Goal: Task Accomplishment & Management: Complete application form

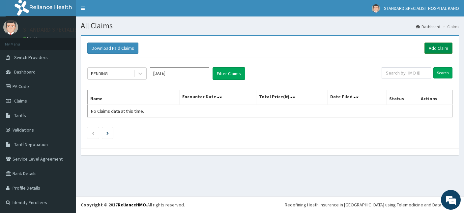
click at [433, 49] on link "Add Claim" at bounding box center [438, 47] width 28 height 11
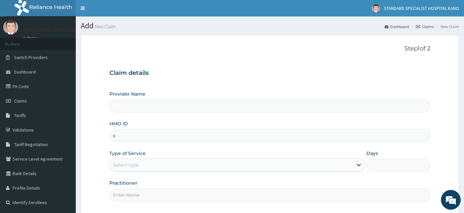
type input "STANDARD SPECIALIST HOSPITAL KANO"
type input "CMO/10356/A"
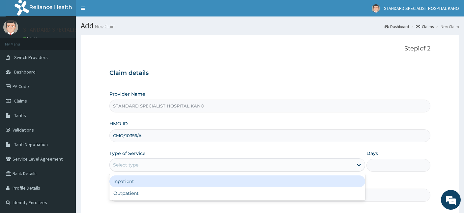
click at [166, 163] on div "Select type" at bounding box center [231, 164] width 243 height 11
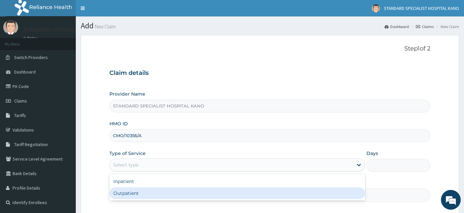
click at [139, 190] on div "Outpatient" at bounding box center [236, 193] width 255 height 12
type input "1"
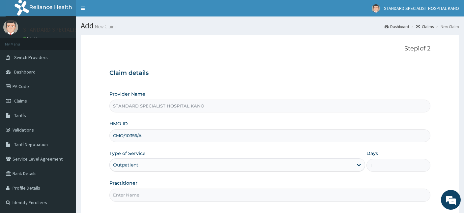
scroll to position [61, 0]
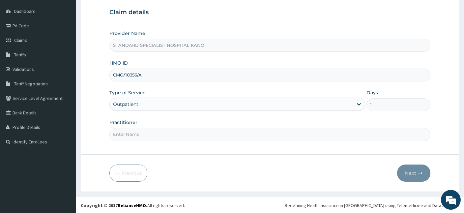
click at [167, 132] on input "Practitioner" at bounding box center [269, 134] width 321 height 13
type input "DR FELIX"
click at [416, 171] on button "Next" at bounding box center [413, 172] width 33 height 17
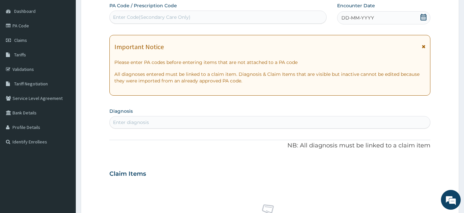
click at [421, 17] on icon at bounding box center [423, 17] width 7 height 7
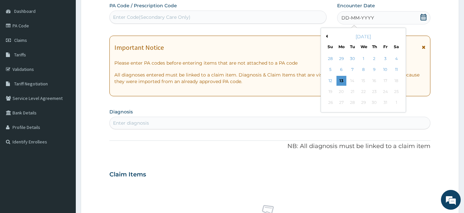
click at [327, 36] on button "Previous Month" at bounding box center [325, 36] width 3 height 3
click at [375, 102] on div "28" at bounding box center [374, 103] width 10 height 10
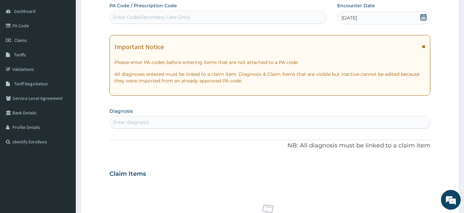
click at [196, 120] on div "Enter diagnosis" at bounding box center [270, 122] width 320 height 11
type input "R"
type input "E"
type input "C"
type input "R"
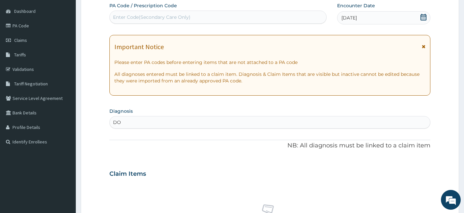
type input "D"
click at [167, 124] on div "Enter diagnosis" at bounding box center [270, 122] width 320 height 11
type input "R"
type input "E"
type input "REGISTR"
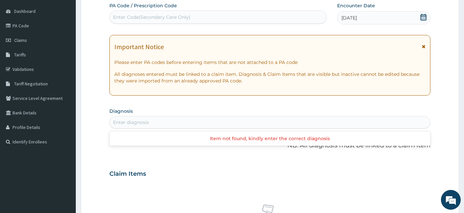
click at [166, 135] on div "Item not found, kindly enter the correct diagnosis" at bounding box center [269, 138] width 321 height 12
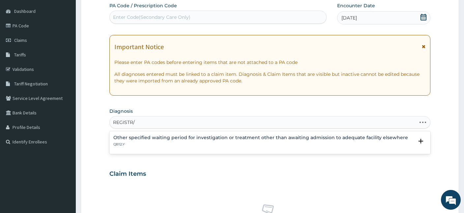
type input "REGISTR/"
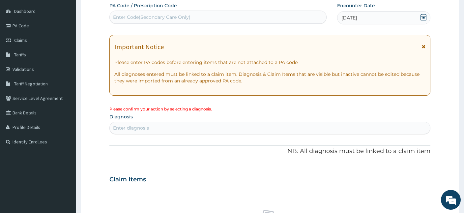
click at [94, 34] on form "Step 2 of 2 PA Code / Prescription Code Enter Code(Secondary Care Only) Encount…" at bounding box center [270, 185] width 378 height 422
click at [450, 64] on form "Step 2 of 2 PA Code / Prescription Code Enter Code(Secondary Care Only) Encount…" at bounding box center [270, 185] width 378 height 422
